Goal: Transaction & Acquisition: Purchase product/service

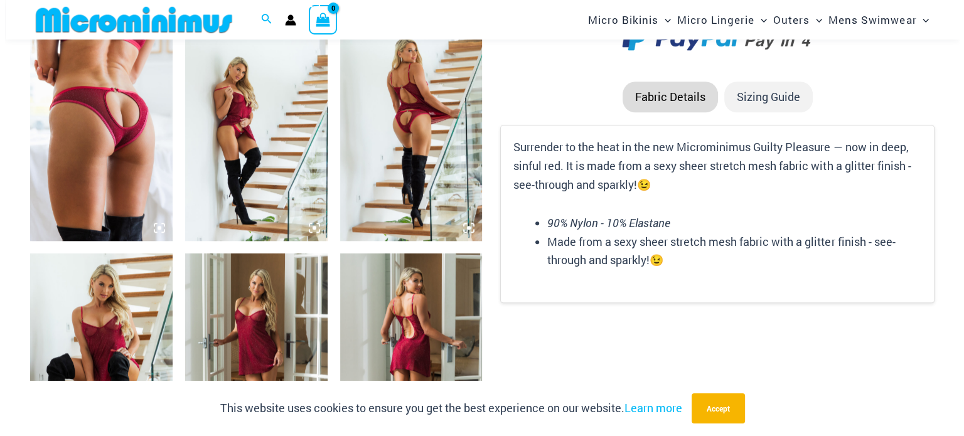
scroll to position [1470, 0]
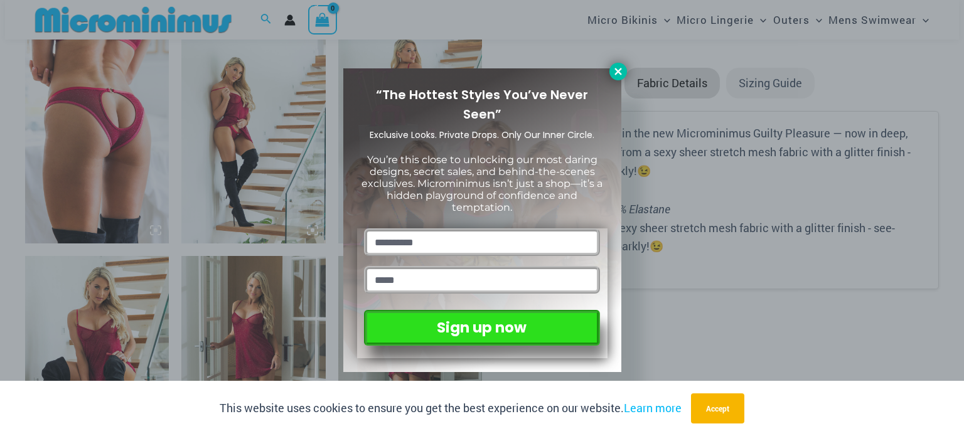
click at [621, 68] on icon at bounding box center [618, 71] width 7 height 7
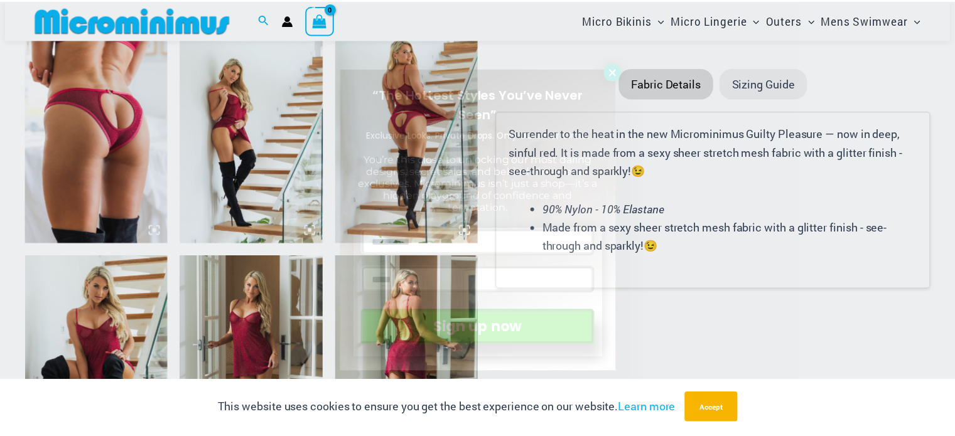
scroll to position [1456, 0]
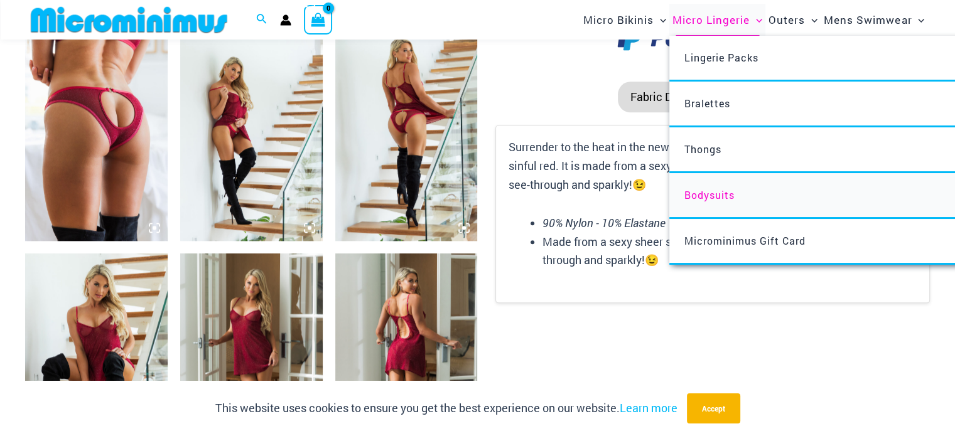
click at [714, 188] on span "Bodysuits" at bounding box center [709, 194] width 50 height 13
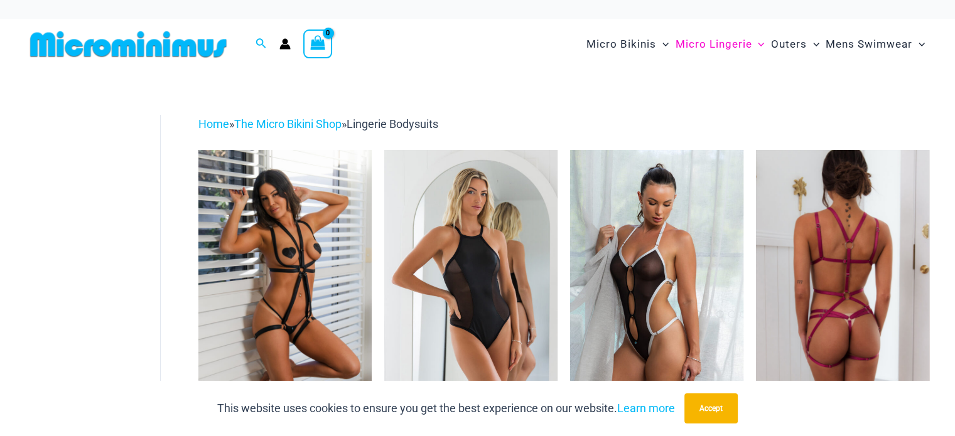
click at [828, 257] on img at bounding box center [842, 280] width 173 height 260
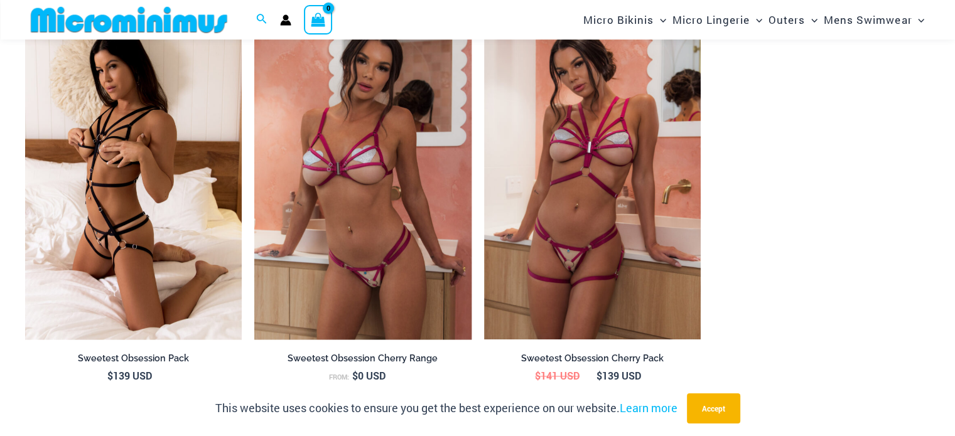
scroll to position [1218, 0]
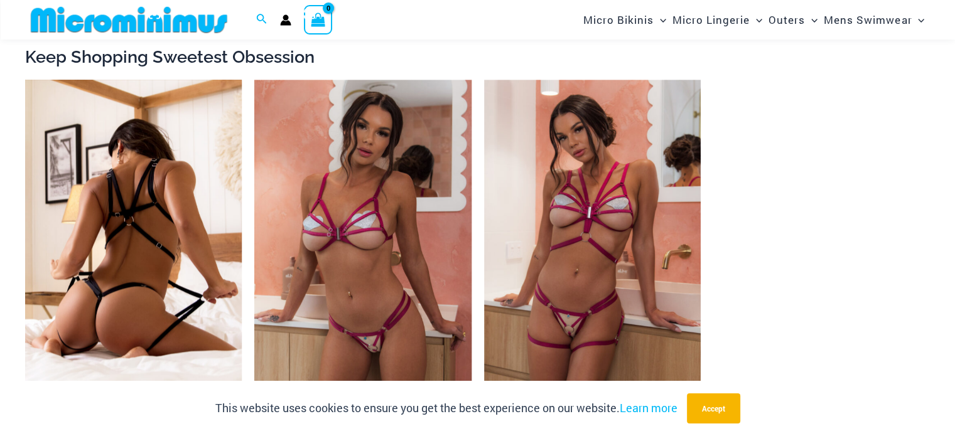
click at [166, 228] on img at bounding box center [133, 242] width 217 height 325
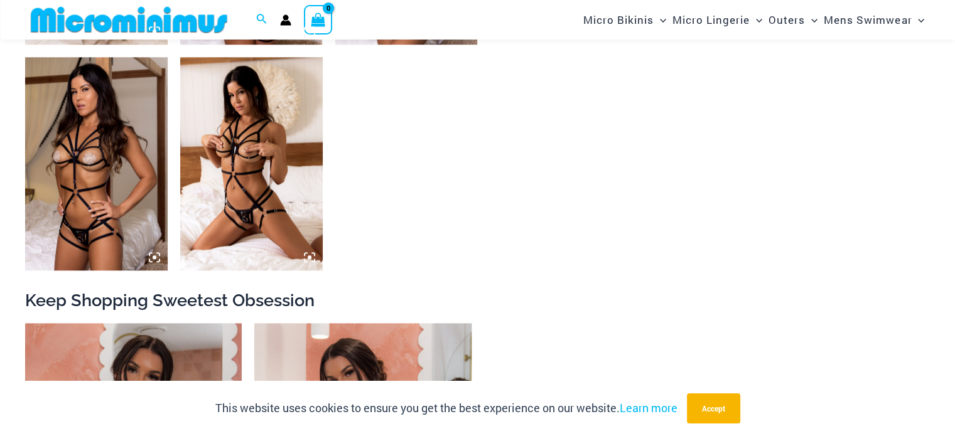
scroll to position [1240, 0]
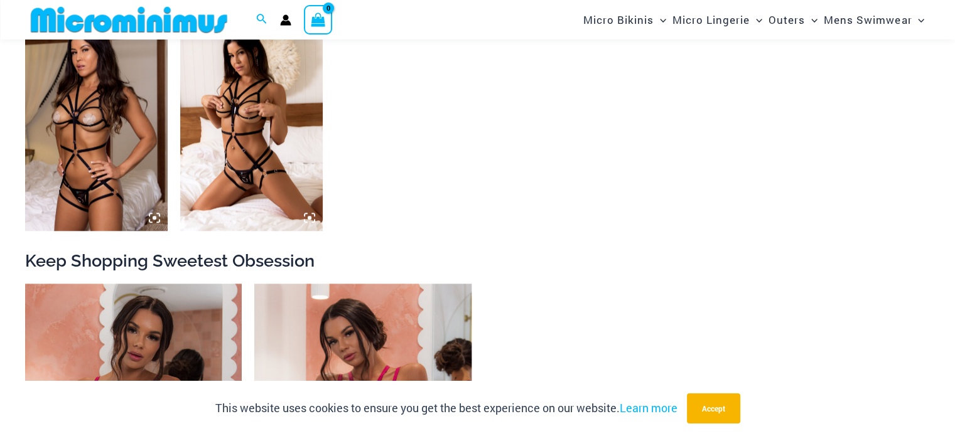
click at [256, 123] on img at bounding box center [251, 124] width 142 height 213
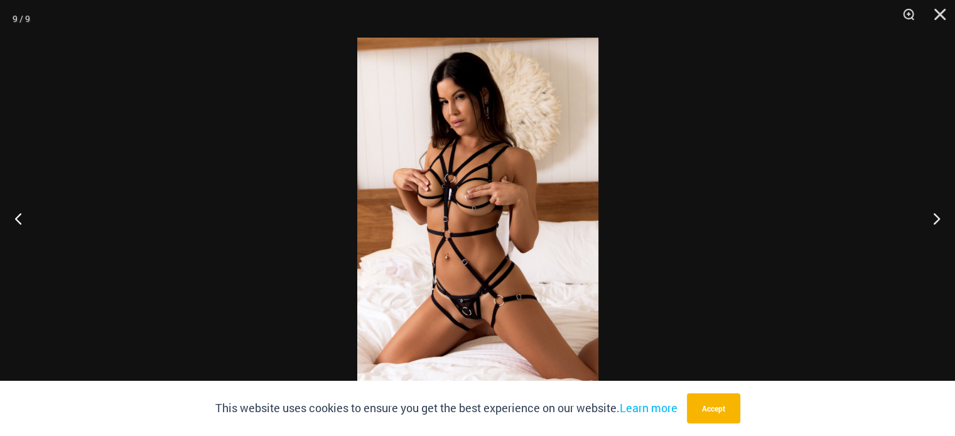
click at [478, 190] on img at bounding box center [477, 218] width 241 height 361
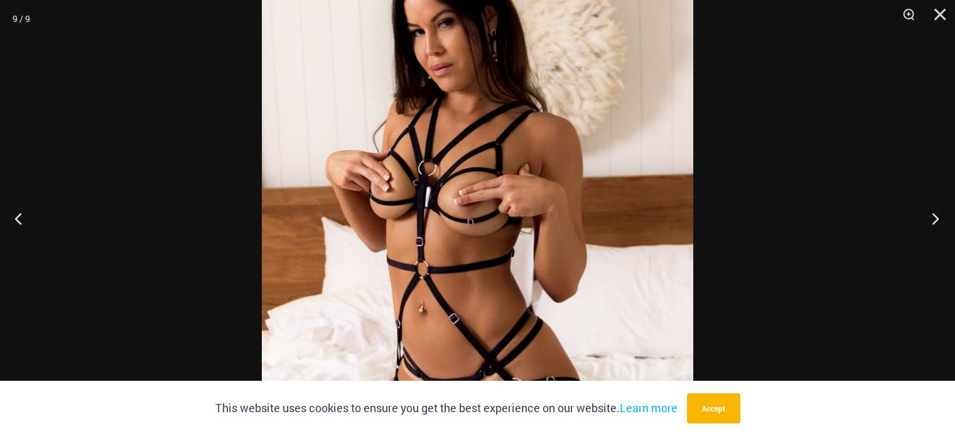
scroll to position [1923, 0]
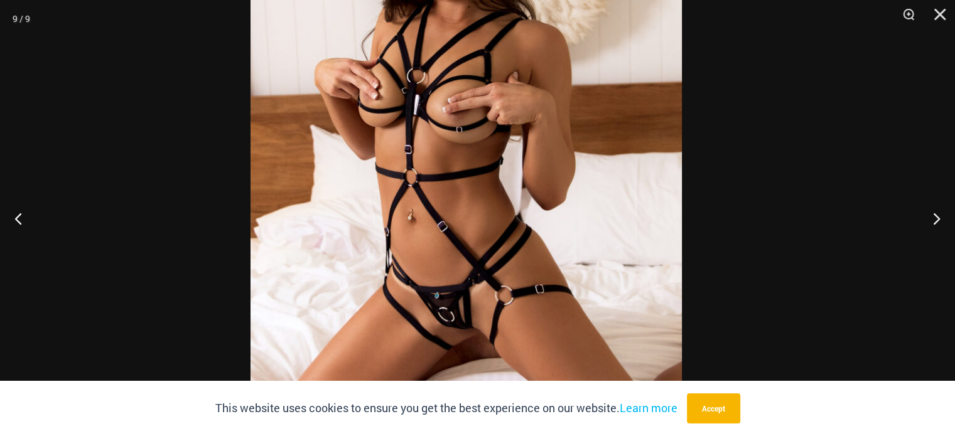
click at [607, 166] on img at bounding box center [465, 147] width 431 height 647
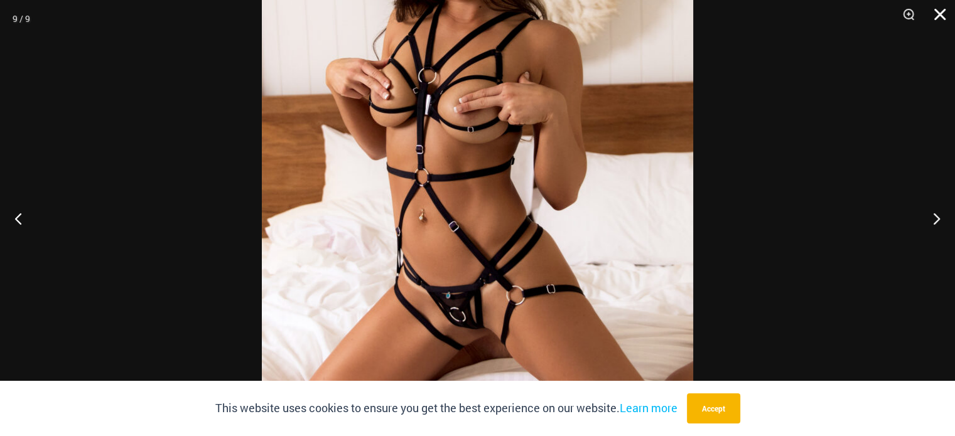
click at [942, 19] on button "Close" at bounding box center [935, 19] width 31 height 38
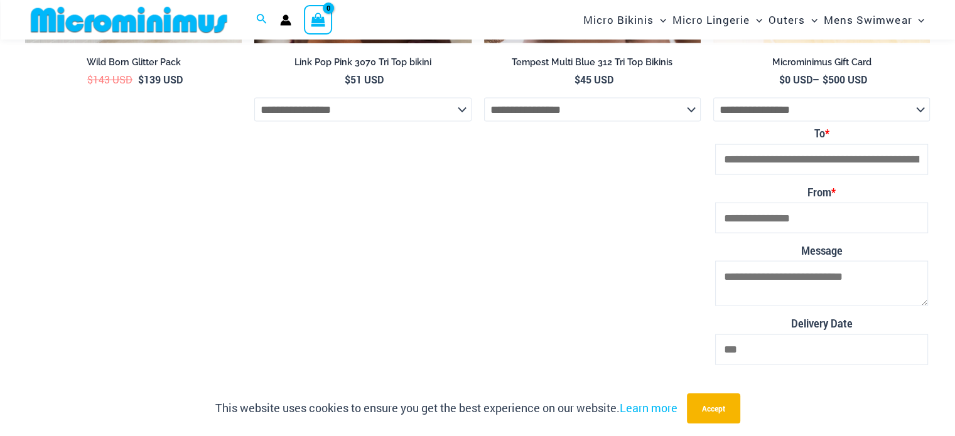
scroll to position [2714, 0]
